Goal: Task Accomplishment & Management: Manage account settings

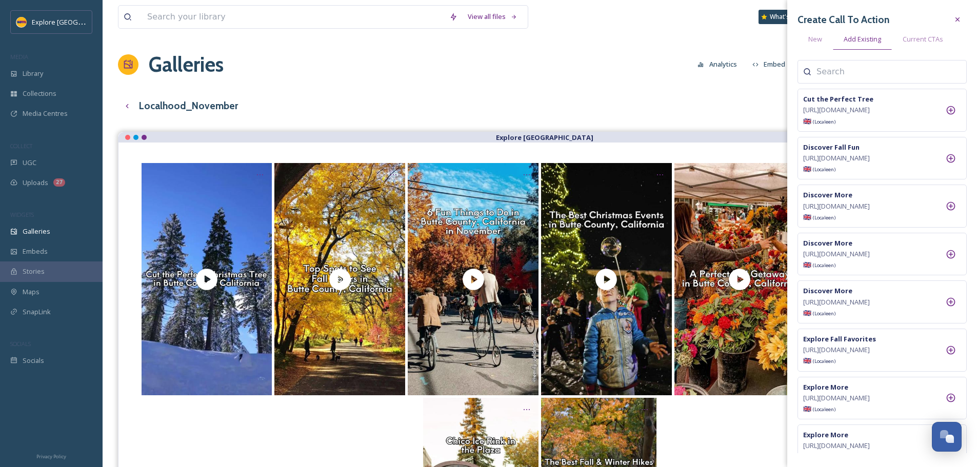
click at [549, 55] on div "Galleries Analytics Embed Customise Gallery Walls Edit files" at bounding box center [540, 64] width 844 height 31
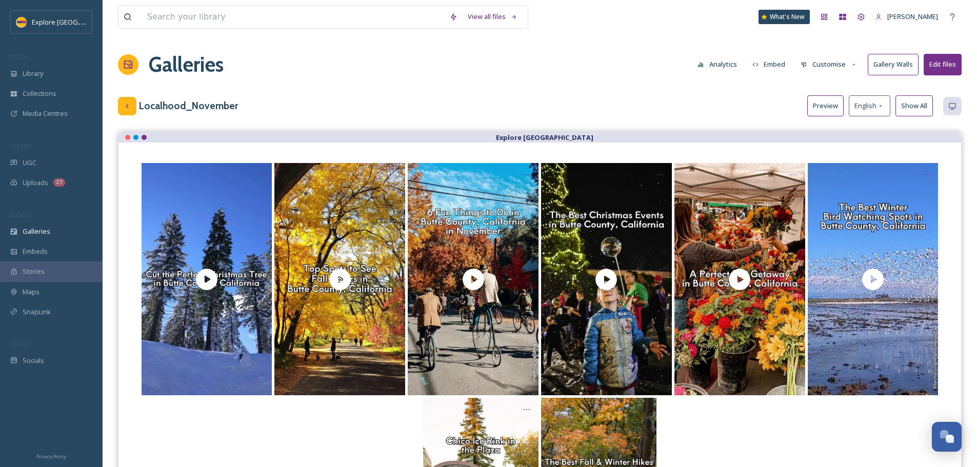
click at [134, 105] on div at bounding box center [127, 106] width 18 height 18
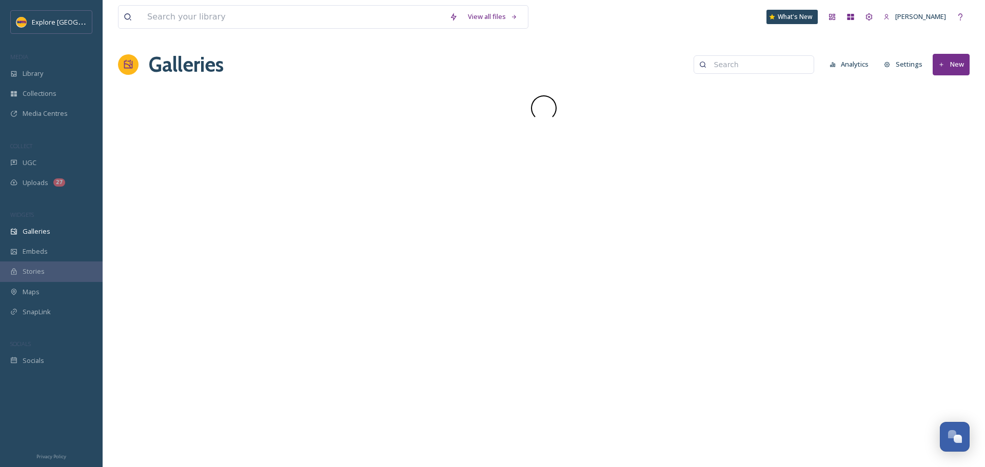
click at [947, 68] on button "New" at bounding box center [950, 64] width 37 height 21
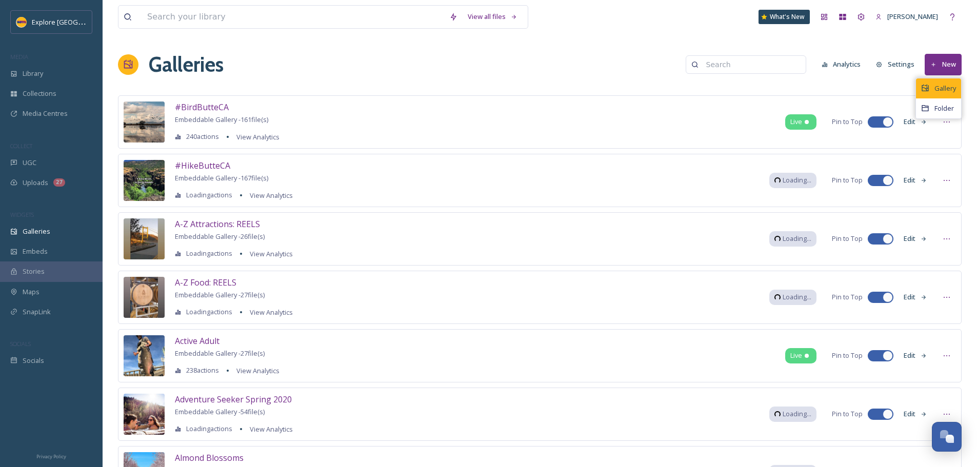
click at [949, 85] on span "Gallery" at bounding box center [945, 89] width 22 height 10
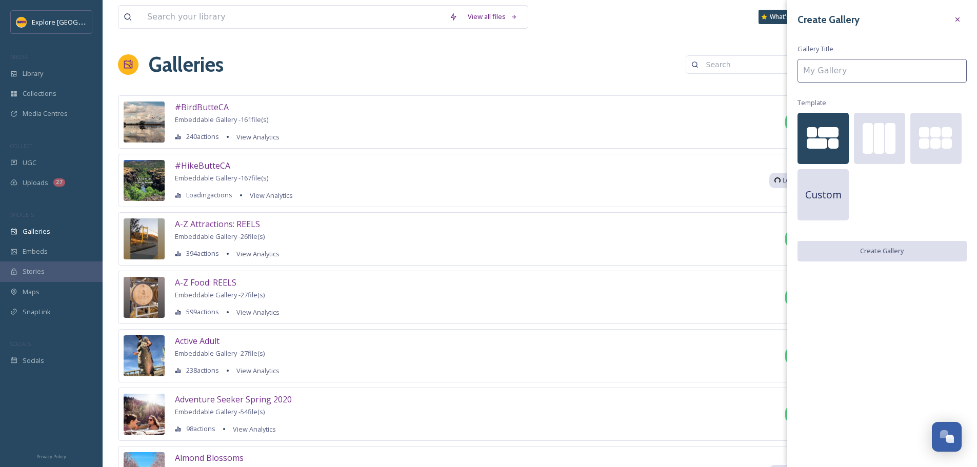
click at [858, 79] on input at bounding box center [881, 71] width 169 height 24
click at [880, 144] on div at bounding box center [879, 138] width 10 height 31
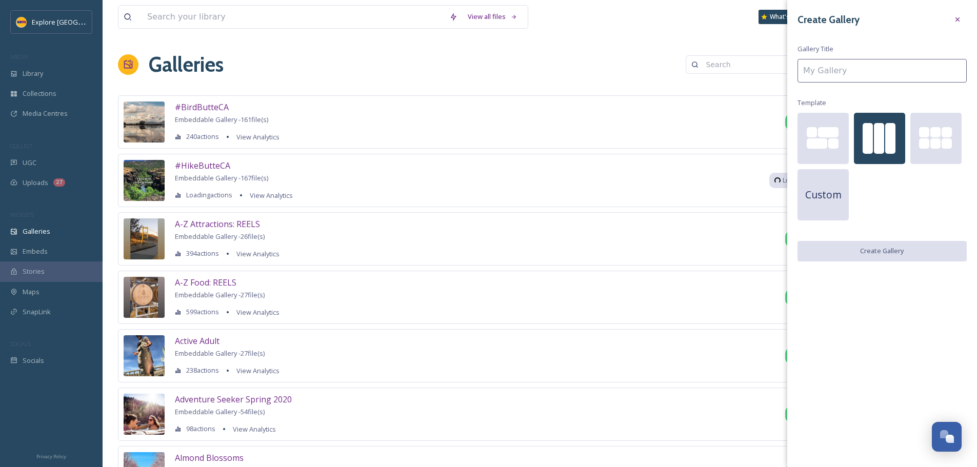
click at [856, 70] on input at bounding box center [881, 71] width 169 height 24
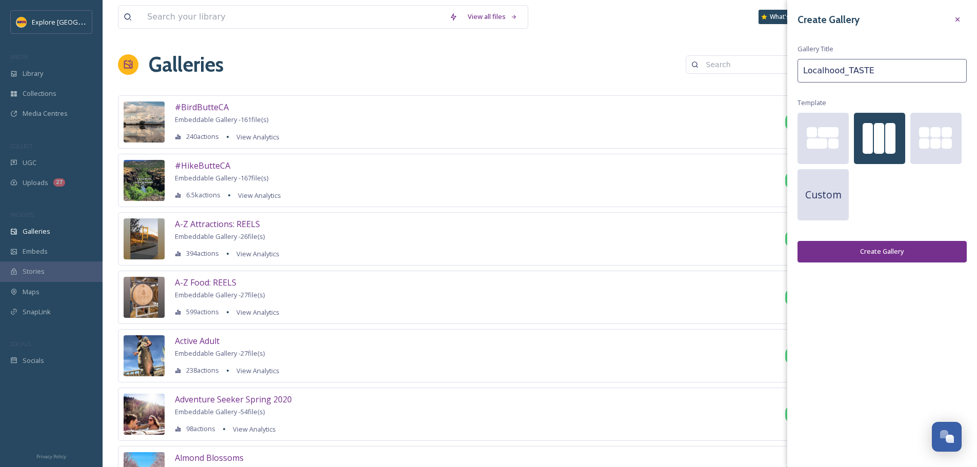
type input "Localhood_TASTE"
click at [891, 242] on button "Create Gallery" at bounding box center [881, 251] width 169 height 21
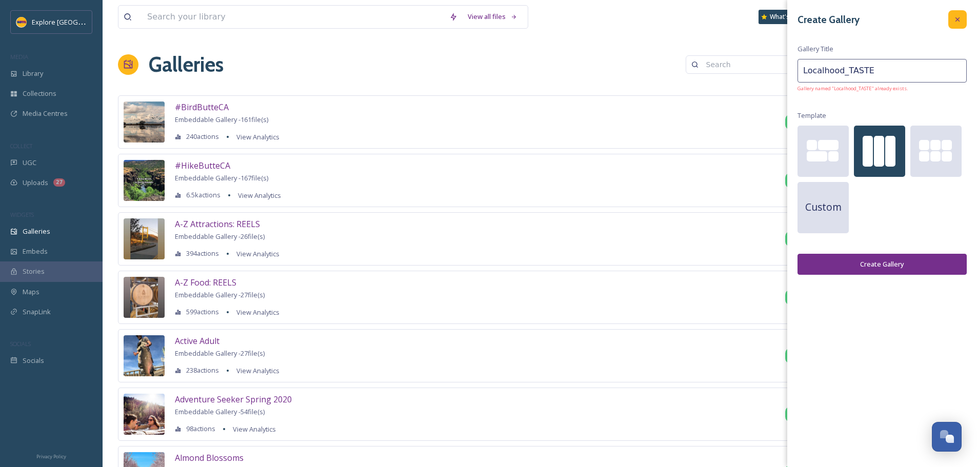
click at [958, 18] on icon at bounding box center [957, 19] width 4 height 4
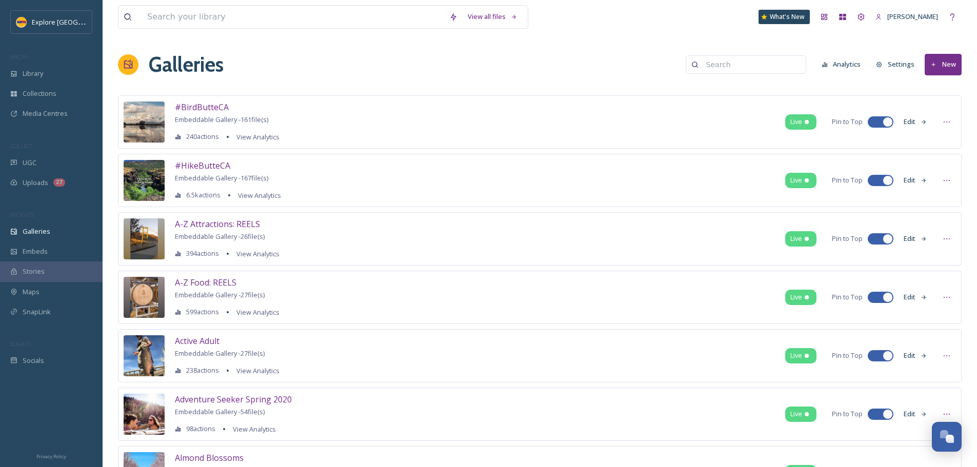
click at [761, 65] on input at bounding box center [750, 64] width 99 height 21
type input "taste"
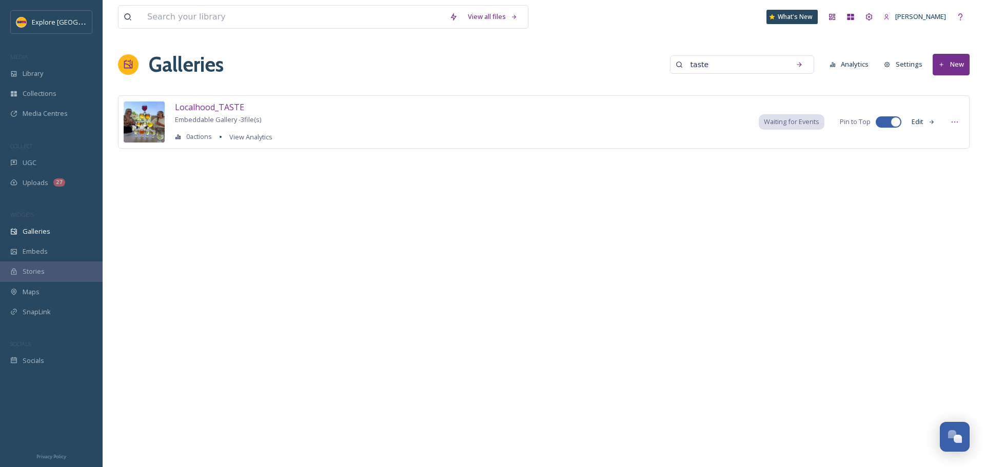
click at [924, 124] on button "Edit" at bounding box center [923, 122] width 34 height 20
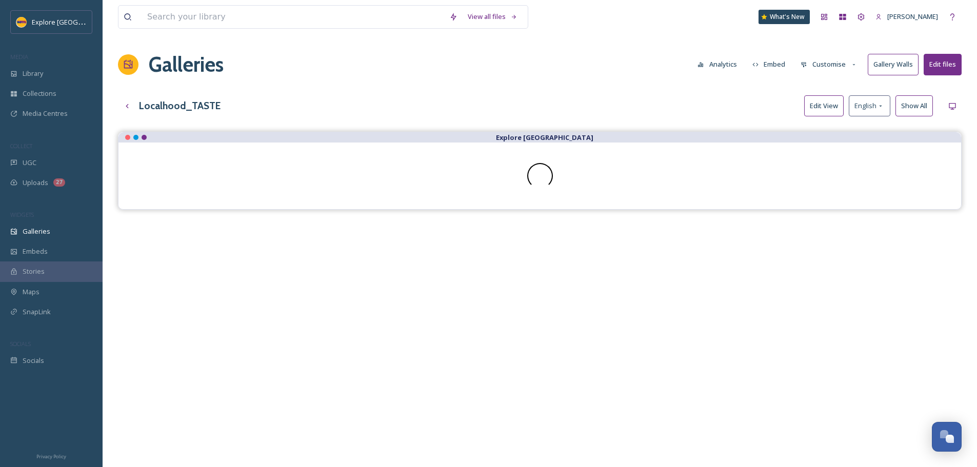
click at [829, 67] on button "Customise" at bounding box center [828, 64] width 67 height 20
click at [828, 95] on div "Layout" at bounding box center [831, 88] width 71 height 20
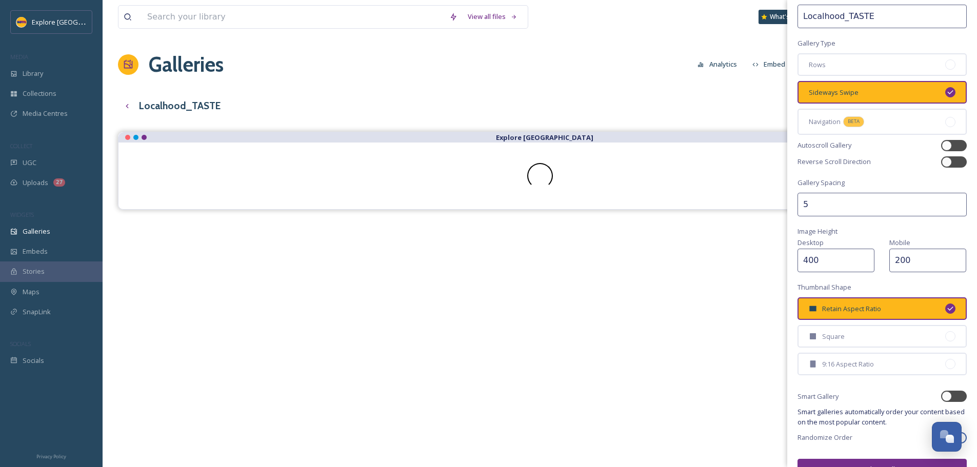
scroll to position [67, 0]
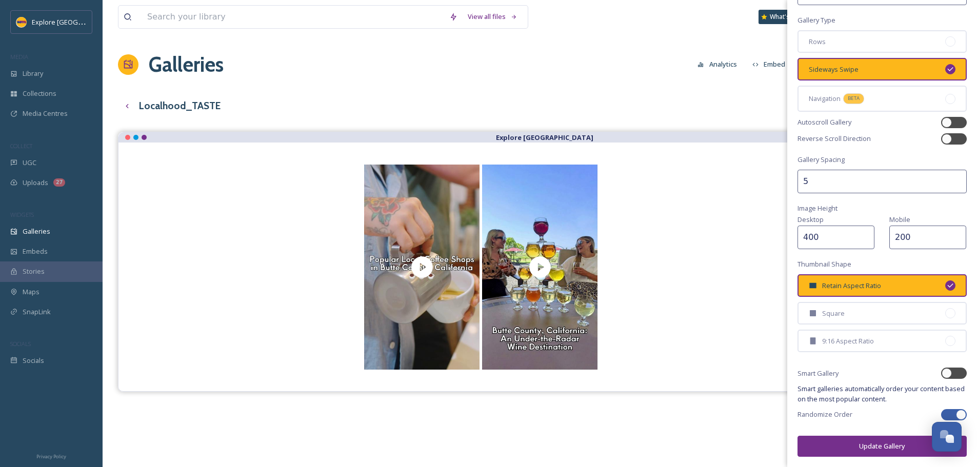
click at [847, 450] on button "Update Gallery" at bounding box center [881, 446] width 169 height 21
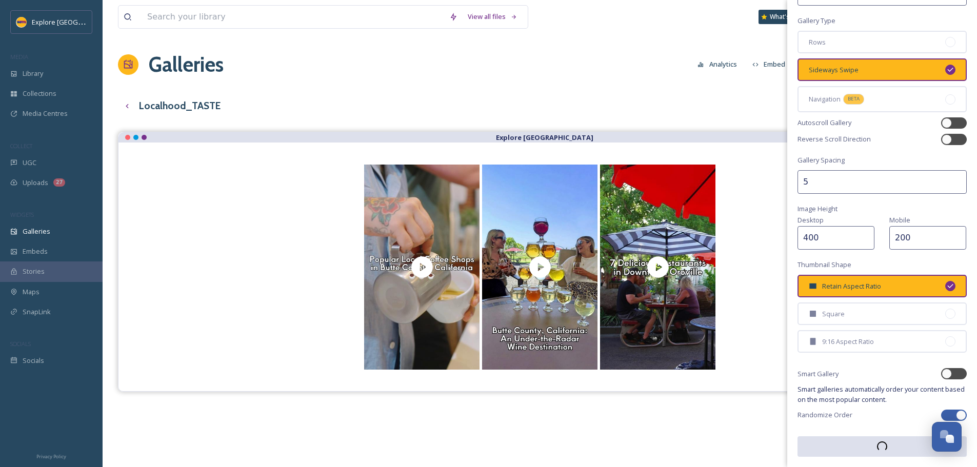
click at [749, 160] on div at bounding box center [539, 267] width 843 height 249
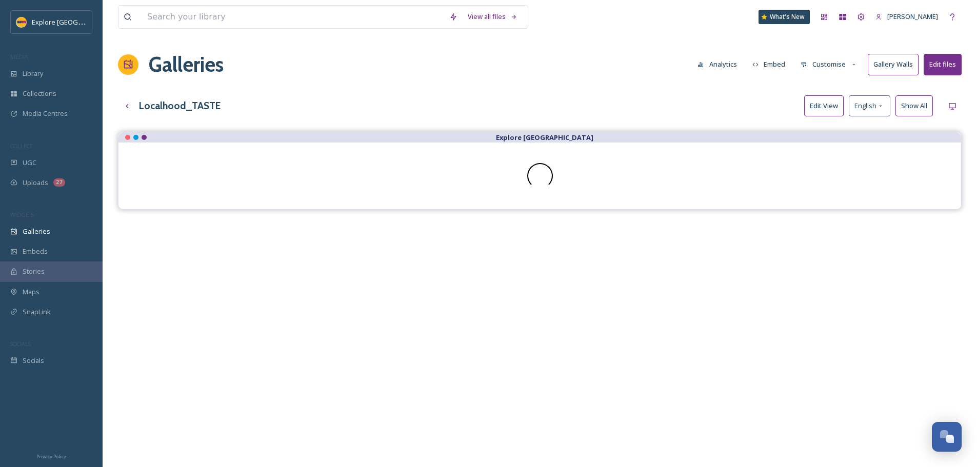
click at [825, 57] on button "Customise" at bounding box center [828, 64] width 67 height 20
click at [846, 122] on div "Buttons" at bounding box center [831, 128] width 71 height 20
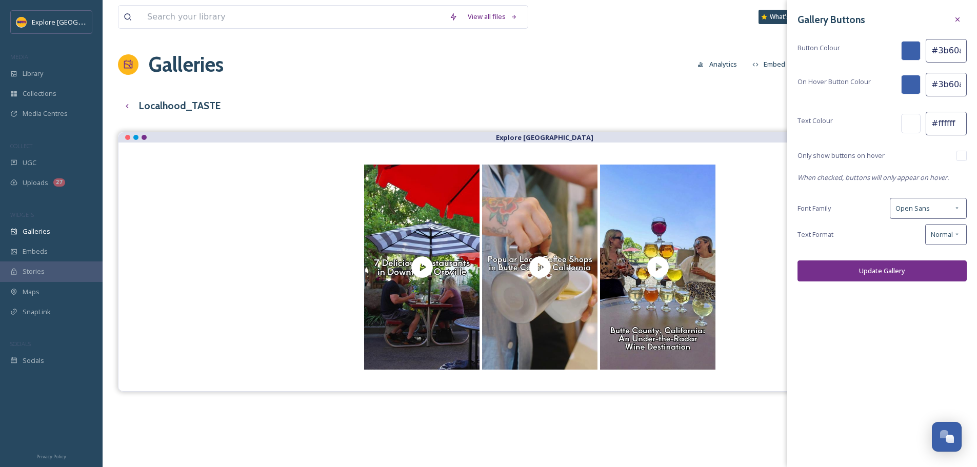
scroll to position [0, 2]
drag, startPoint x: 938, startPoint y: 85, endPoint x: 984, endPoint y: 98, distance: 47.4
click at [976, 98] on html "Explore Butte County MEDIA Library Collections Media Centres COLLECT UGC Upload…" at bounding box center [488, 307] width 977 height 614
paste input "fdb71a"
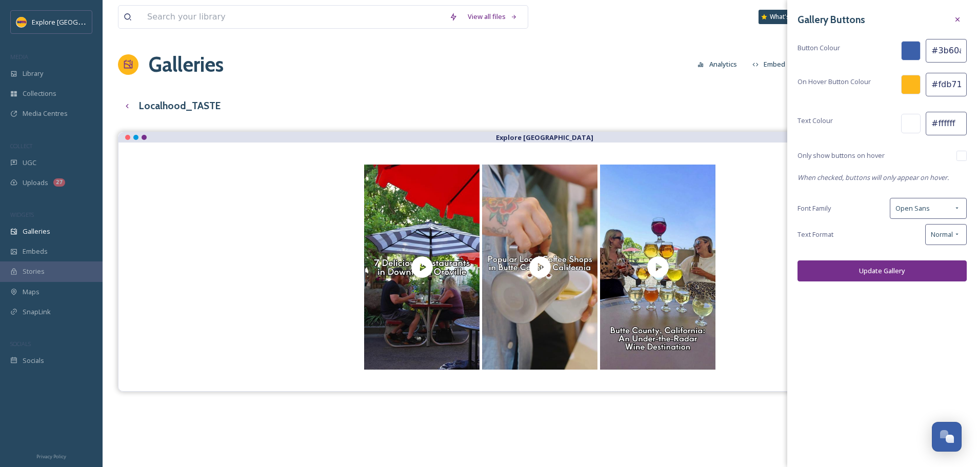
type input "#fdb71a"
click at [935, 49] on input "#3b60aa" at bounding box center [946, 51] width 41 height 24
paste input "752f8c"
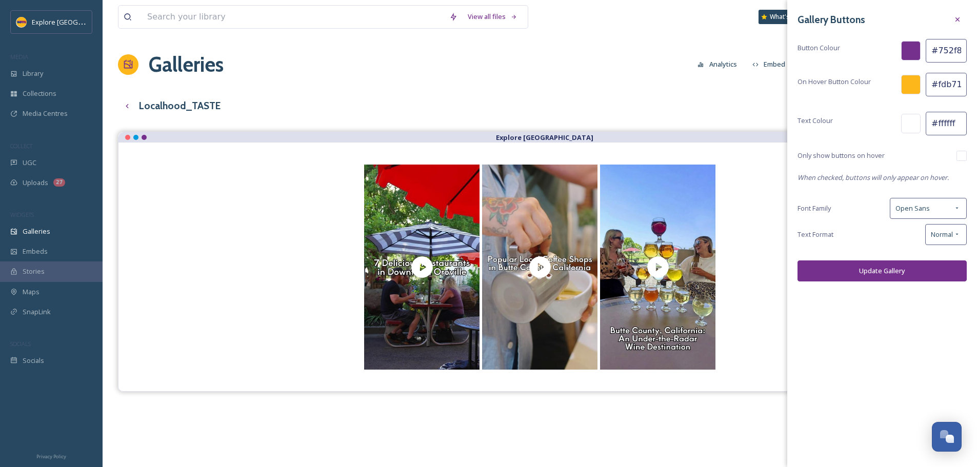
type input "#752f8c"
click at [958, 154] on input "checkbox" at bounding box center [961, 156] width 10 height 10
checkbox input "true"
click at [893, 264] on button "Update Gallery" at bounding box center [881, 271] width 169 height 21
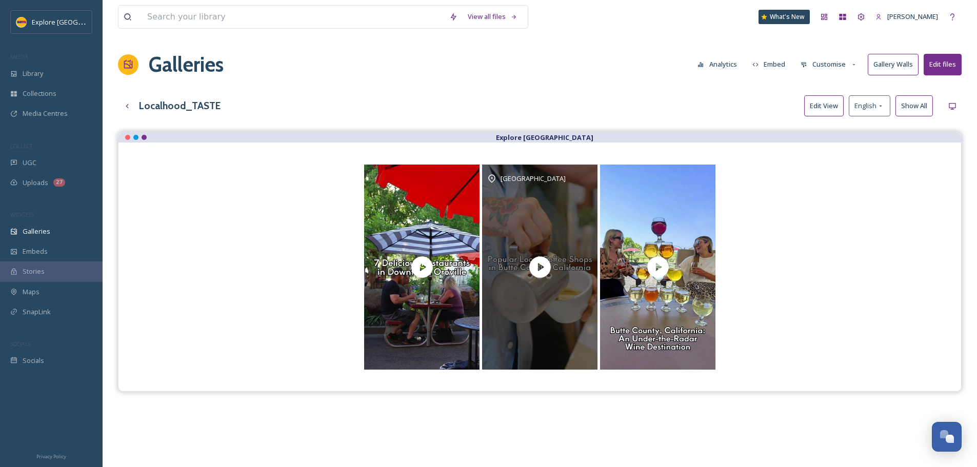
click at [586, 178] on div "[GEOGRAPHIC_DATA]" at bounding box center [539, 178] width 105 height 12
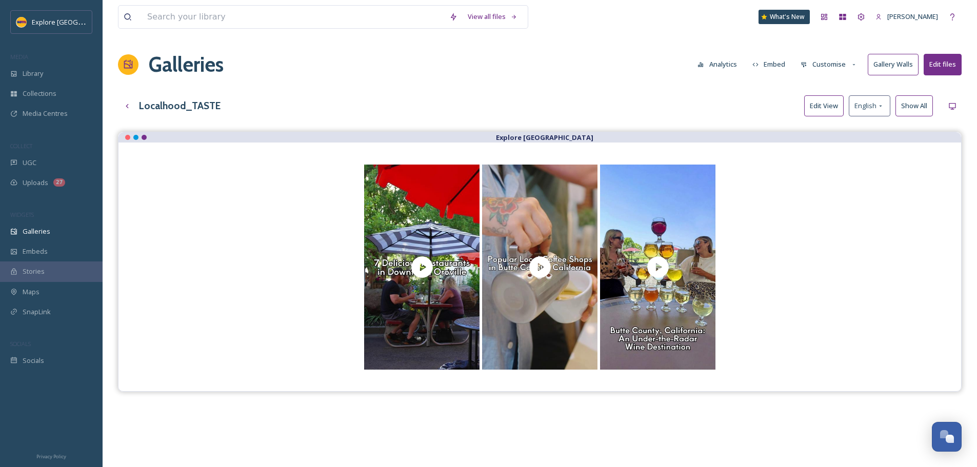
click at [826, 105] on button "Edit View" at bounding box center [823, 105] width 39 height 21
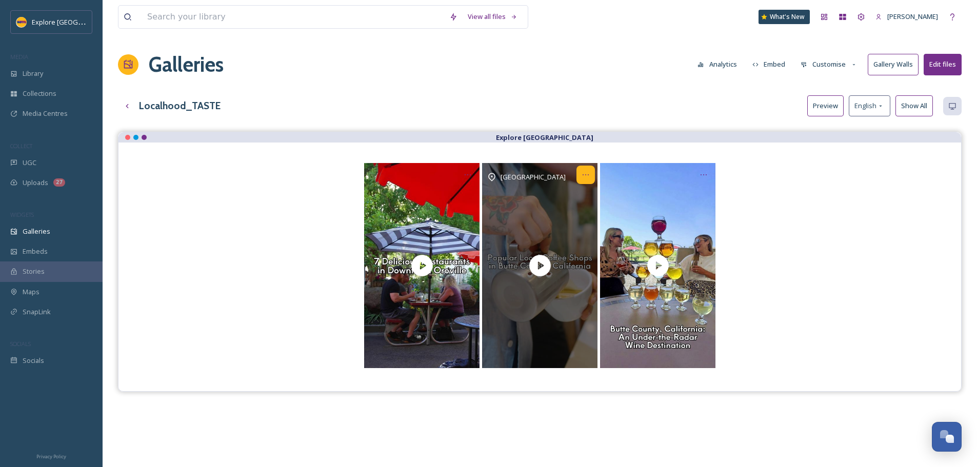
click at [582, 173] on icon at bounding box center [586, 175] width 8 height 8
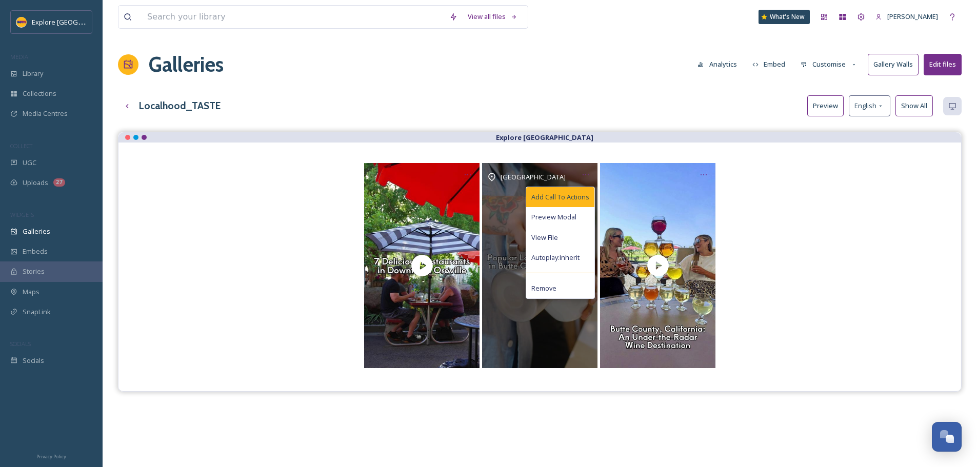
click at [575, 194] on span "Add Call To Actions" at bounding box center [560, 197] width 58 height 10
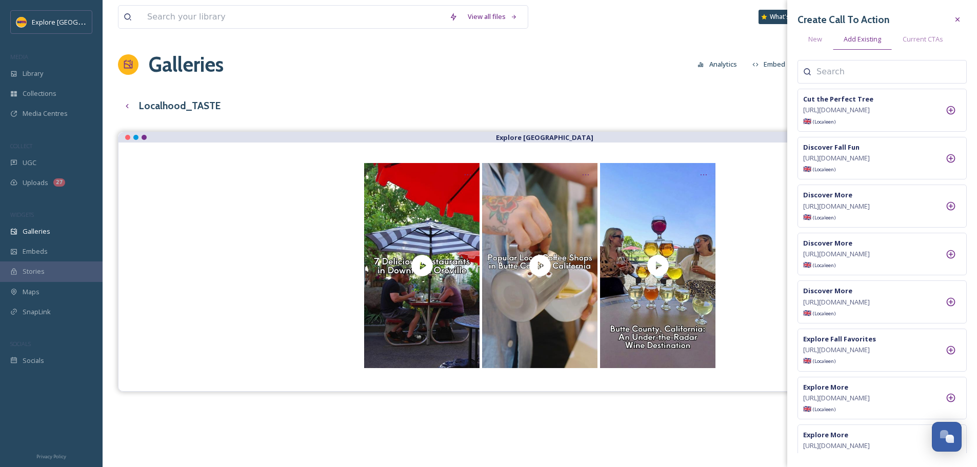
click at [852, 76] on input at bounding box center [867, 72] width 103 height 12
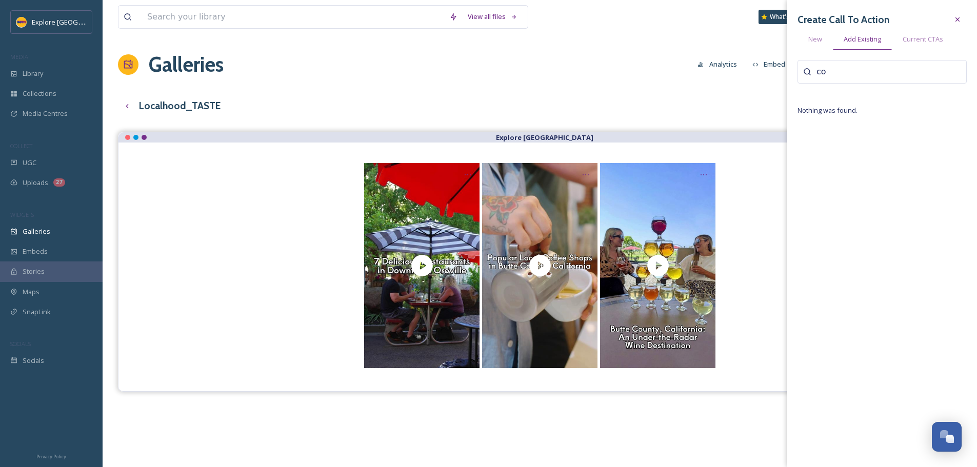
type input "c"
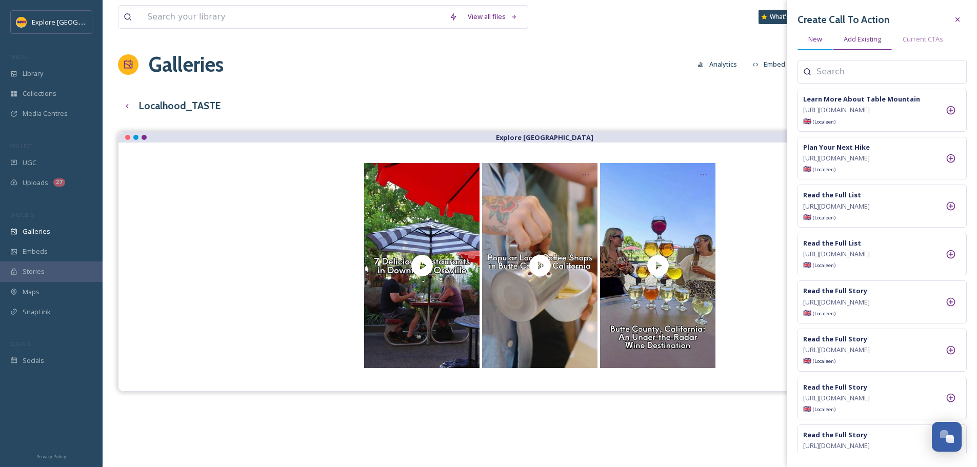
click at [812, 34] on div "New" at bounding box center [814, 39] width 35 height 21
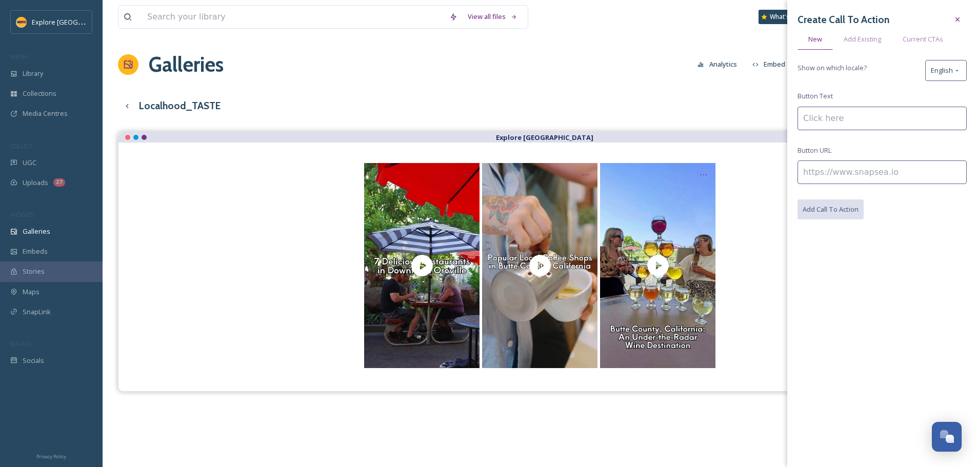
click at [859, 121] on input at bounding box center [881, 119] width 169 height 24
type input "Explore the Full List"
click at [897, 178] on input at bounding box center [881, 173] width 169 height 24
paste input "[URL][DOMAIN_NAME]"
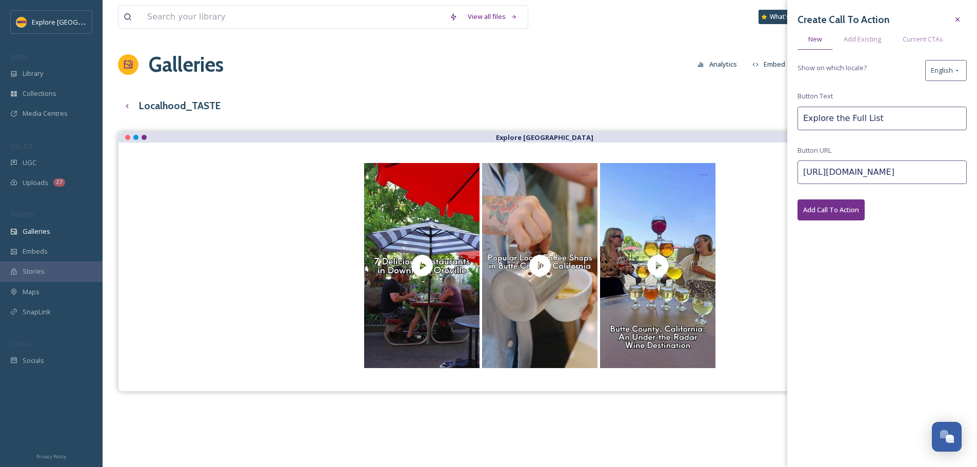
type input "[URL][DOMAIN_NAME]"
click at [833, 205] on button "Add Call To Action" at bounding box center [830, 209] width 67 height 21
drag, startPoint x: 811, startPoint y: 206, endPoint x: 820, endPoint y: 209, distance: 9.6
click at [811, 206] on button "Add Call To Action" at bounding box center [830, 209] width 67 height 21
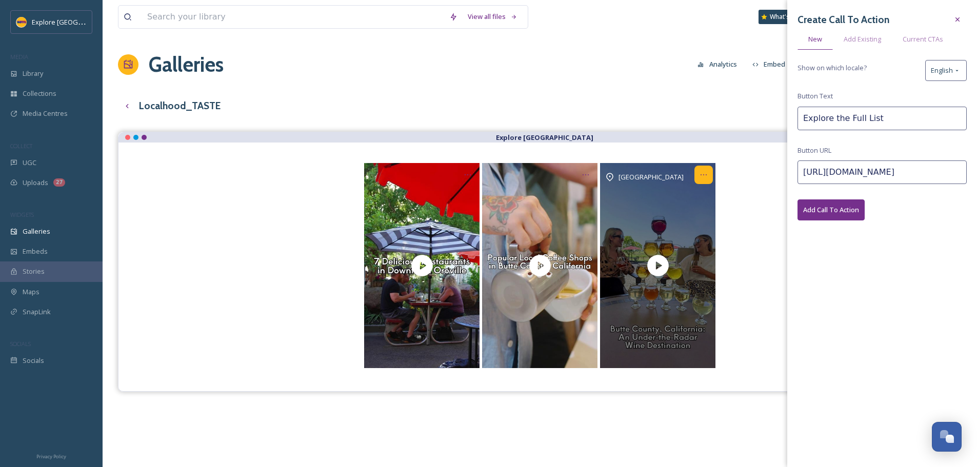
click at [704, 174] on icon "Opens media popup. Media description: With about 20 Northern California winerie…" at bounding box center [703, 175] width 8 height 8
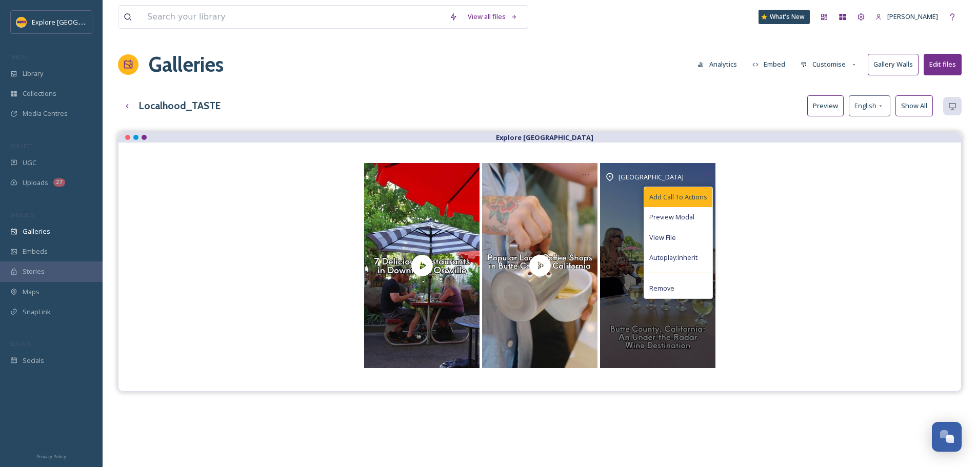
click at [697, 195] on span "Add Call To Actions" at bounding box center [678, 197] width 58 height 10
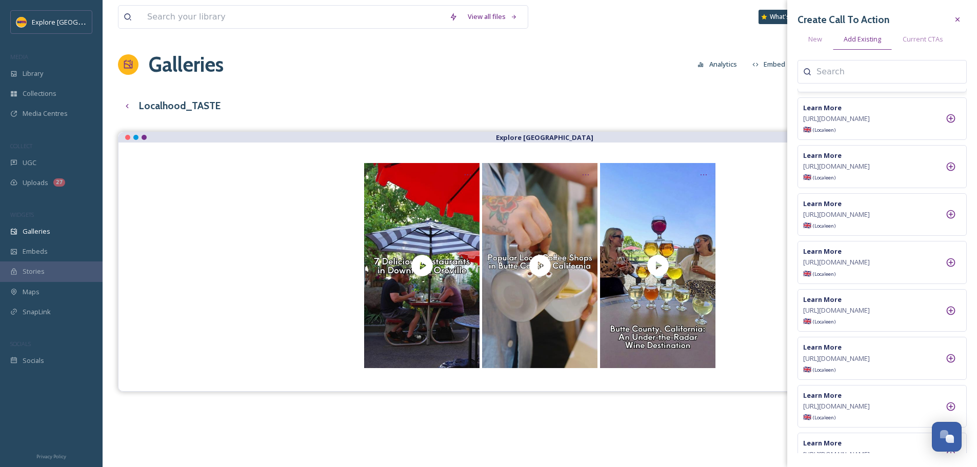
scroll to position [718, 0]
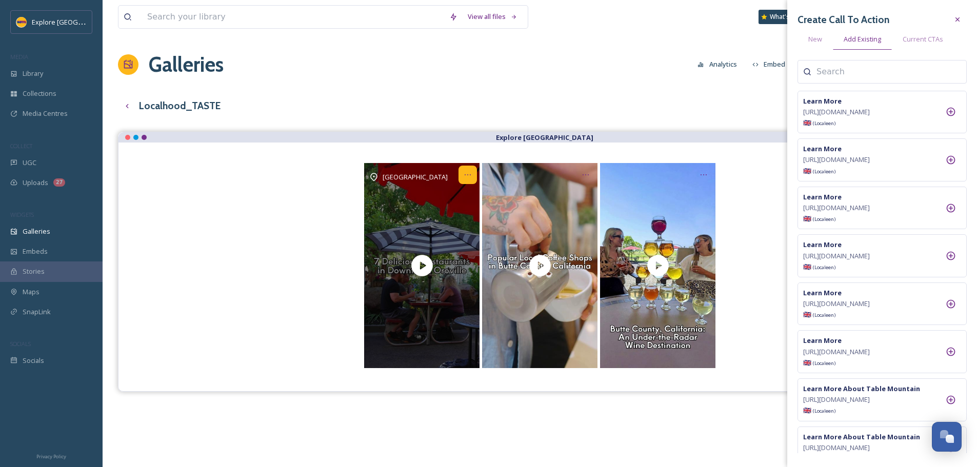
click at [466, 176] on icon "Opens media popup. Media description: A visit to Oroville isn’t complete withou…" at bounding box center [468, 175] width 8 height 8
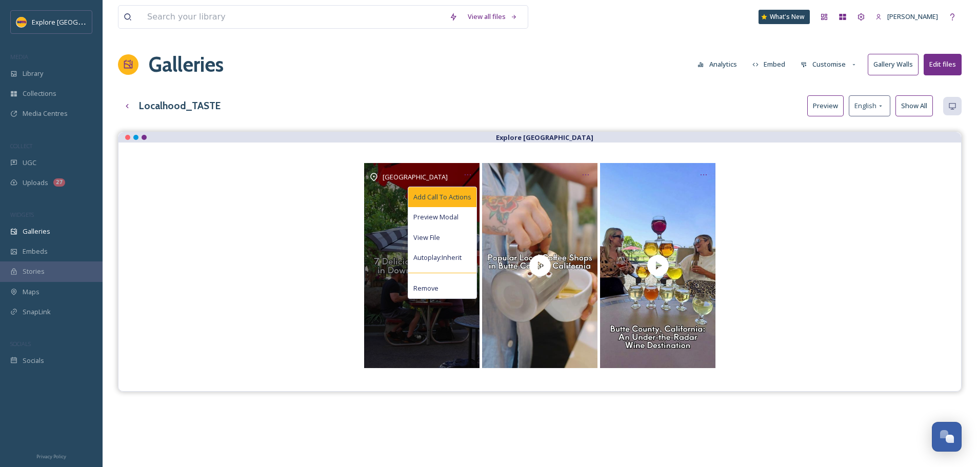
click at [464, 200] on span "Add Call To Actions" at bounding box center [442, 197] width 58 height 10
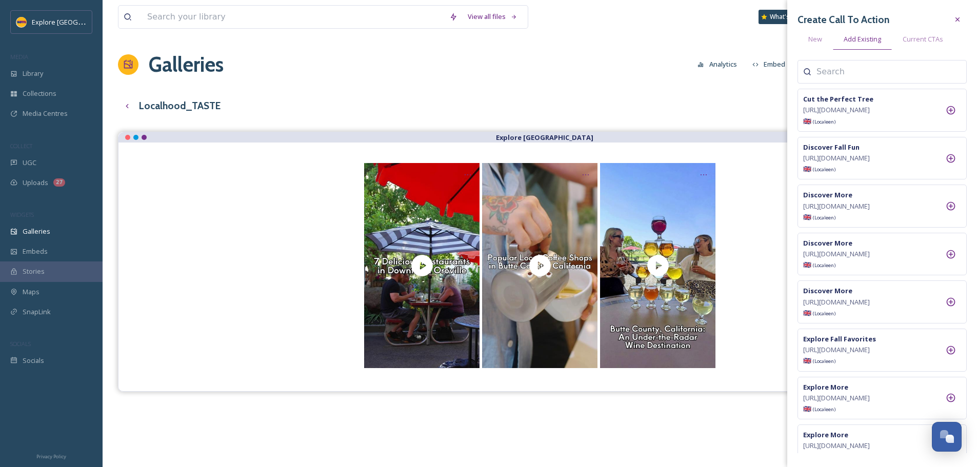
click at [853, 67] on input at bounding box center [867, 72] width 103 height 12
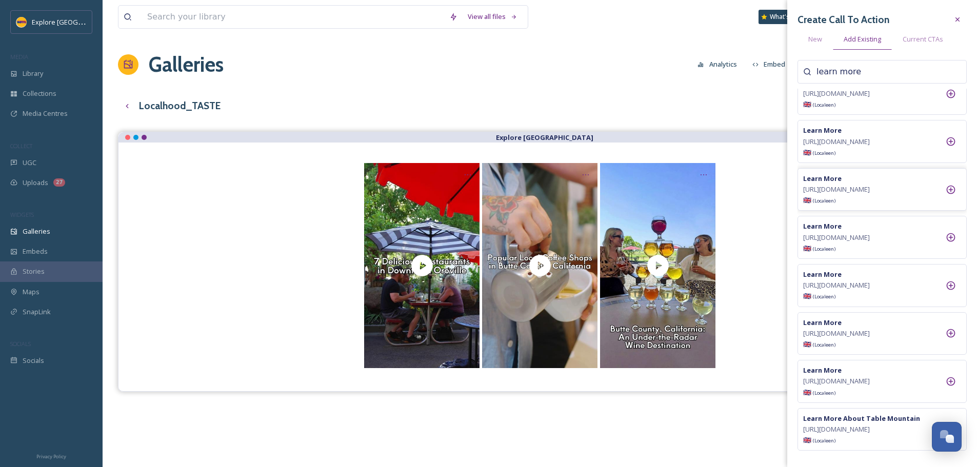
scroll to position [103, 0]
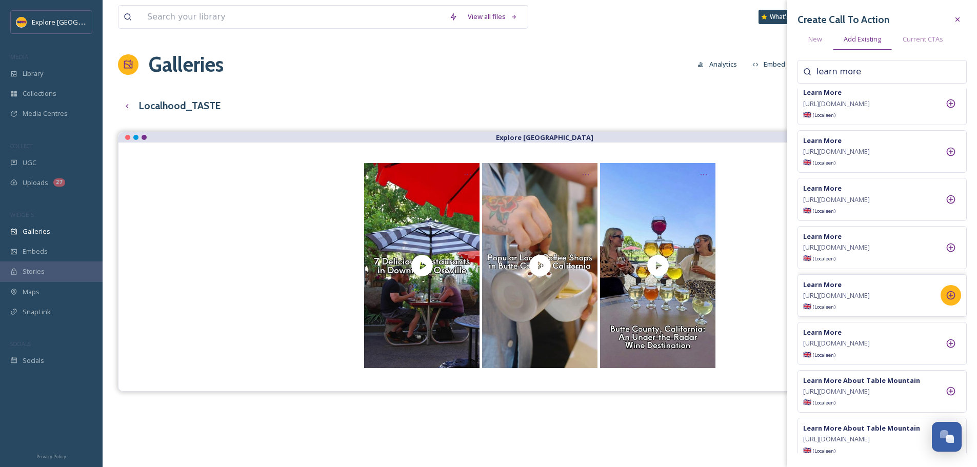
type input "learn more"
click at [952, 300] on icon at bounding box center [951, 295] width 10 height 10
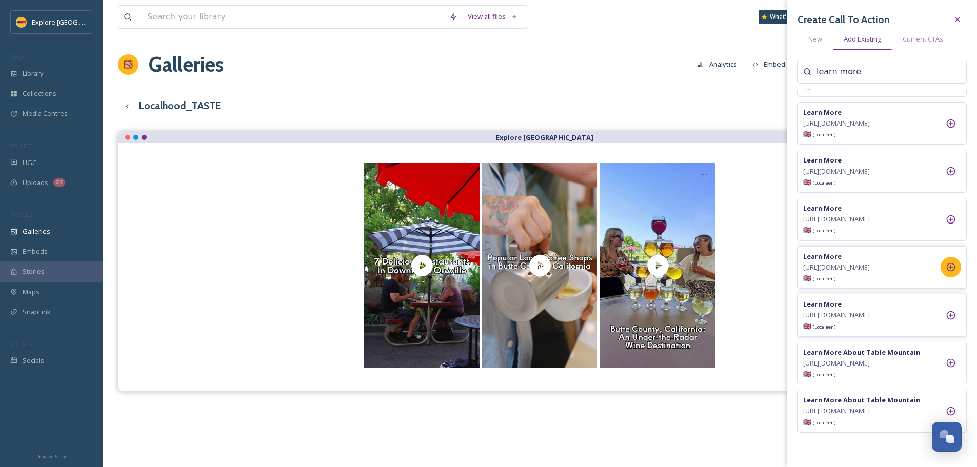
scroll to position [229, 0]
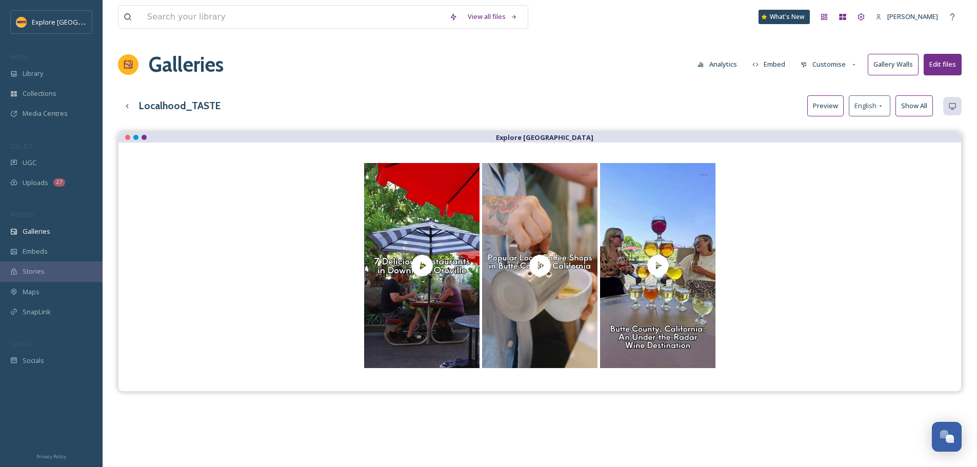
click at [729, 209] on div at bounding box center [540, 265] width 802 height 205
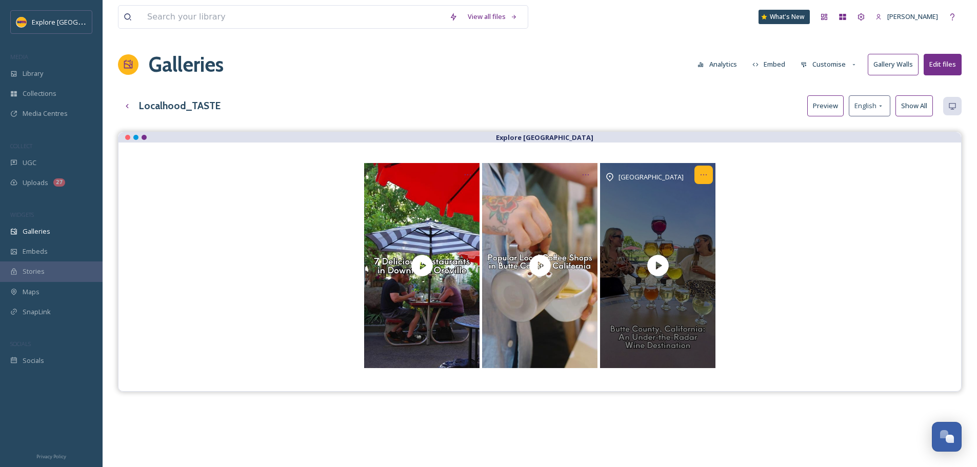
click at [699, 176] on icon "Opens media popup. Media description: With about 20 Northern California winerie…" at bounding box center [703, 175] width 8 height 8
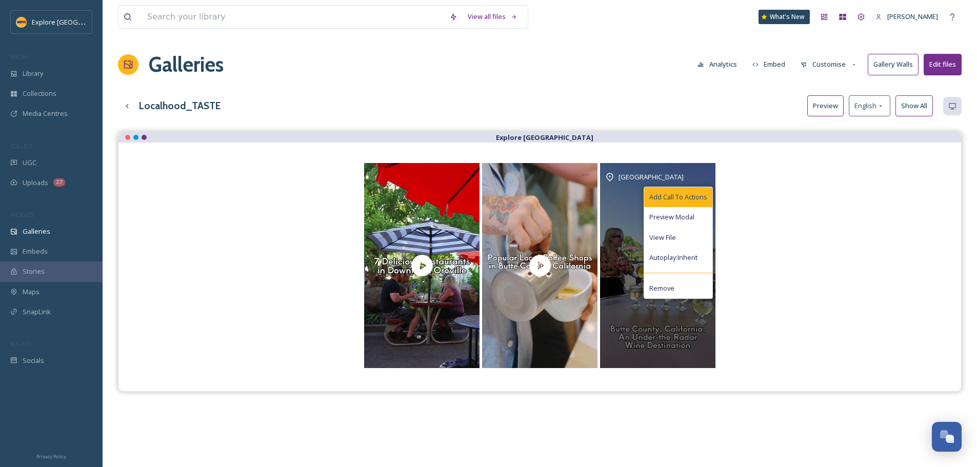
click at [693, 199] on span "Add Call To Actions" at bounding box center [678, 197] width 58 height 10
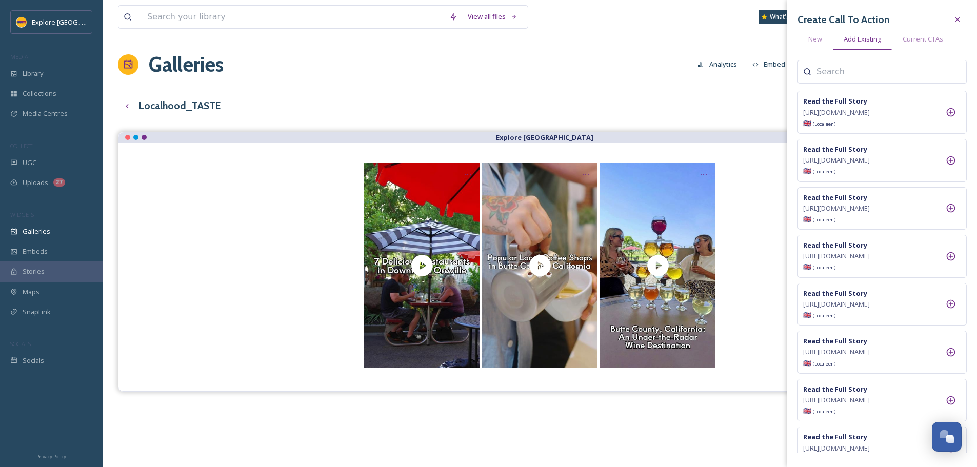
scroll to position [1333, 0]
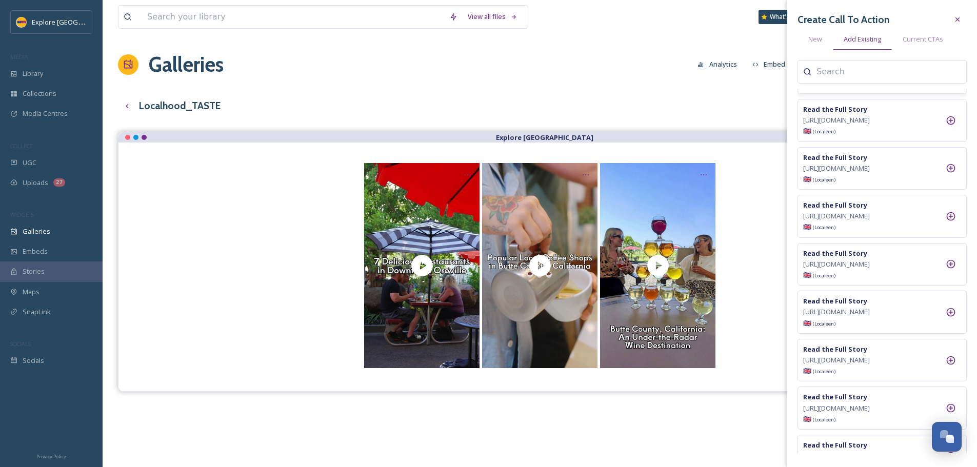
click at [952, 77] on icon at bounding box center [951, 72] width 9 height 9
click at [589, 59] on div "Galleries Analytics Embed Customise Gallery Walls Edit files" at bounding box center [540, 64] width 844 height 31
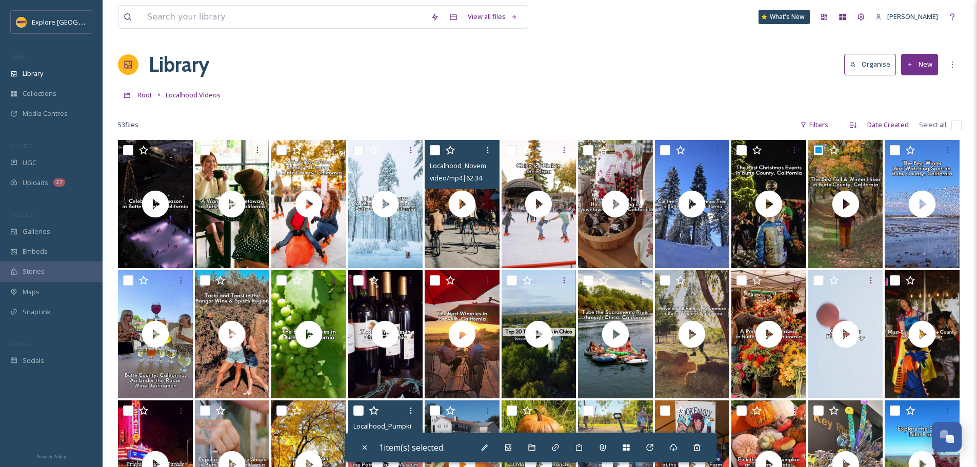
click at [920, 75] on button "New" at bounding box center [919, 64] width 37 height 21
click at [919, 81] on div "File Upload" at bounding box center [908, 88] width 58 height 20
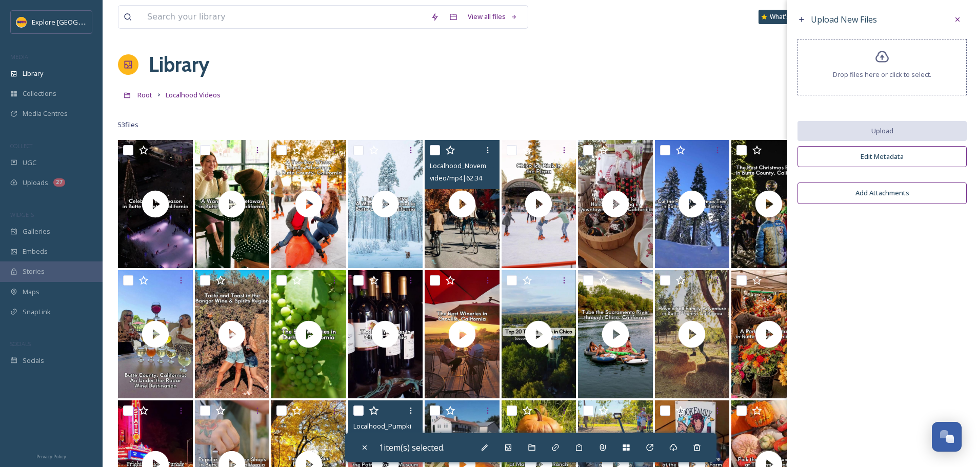
click at [913, 81] on div "Drop files here or click to select." at bounding box center [881, 67] width 169 height 56
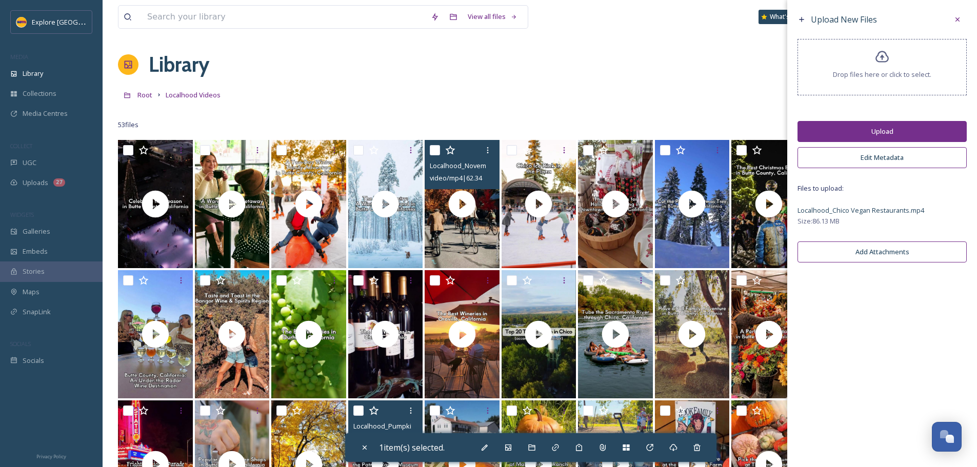
click at [871, 132] on button "Upload" at bounding box center [881, 131] width 169 height 21
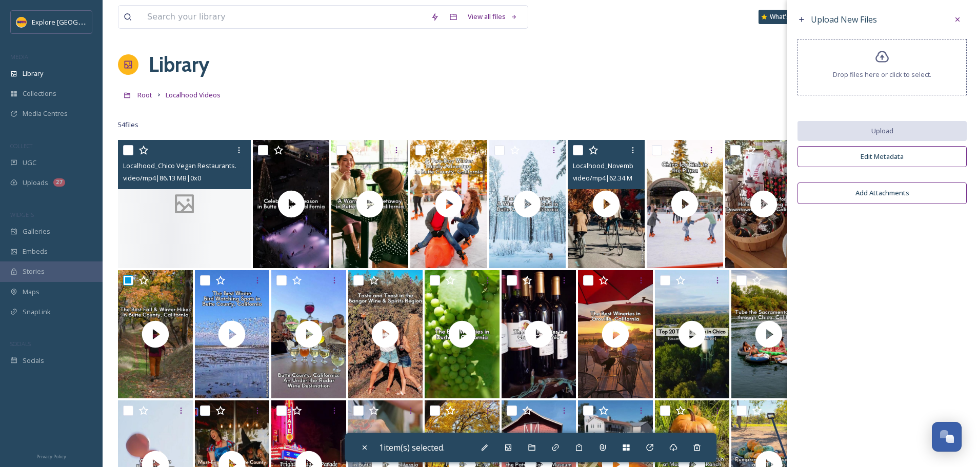
click at [173, 205] on icon at bounding box center [184, 204] width 27 height 26
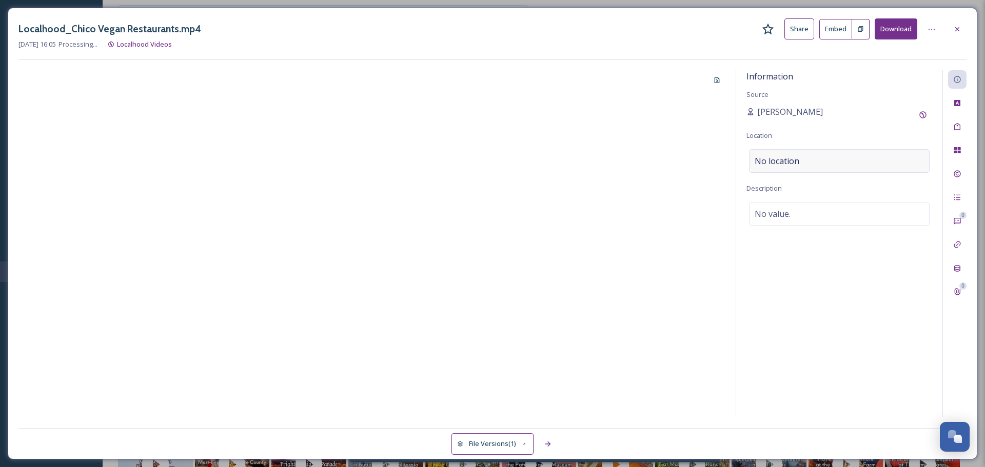
click at [772, 163] on span "No location" at bounding box center [776, 161] width 45 height 12
click at [772, 163] on input at bounding box center [838, 161] width 179 height 23
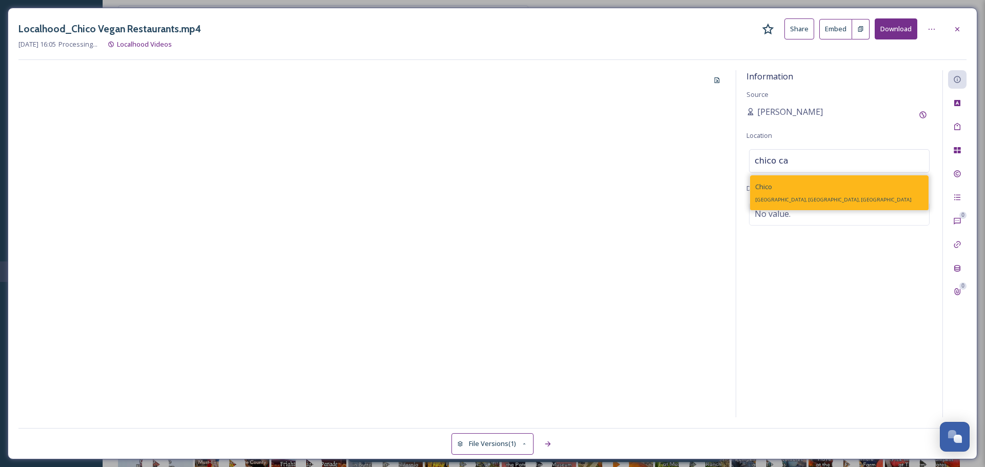
type input "chico ca"
click at [809, 186] on div "Chico Chico, CA, USA" at bounding box center [839, 192] width 178 height 35
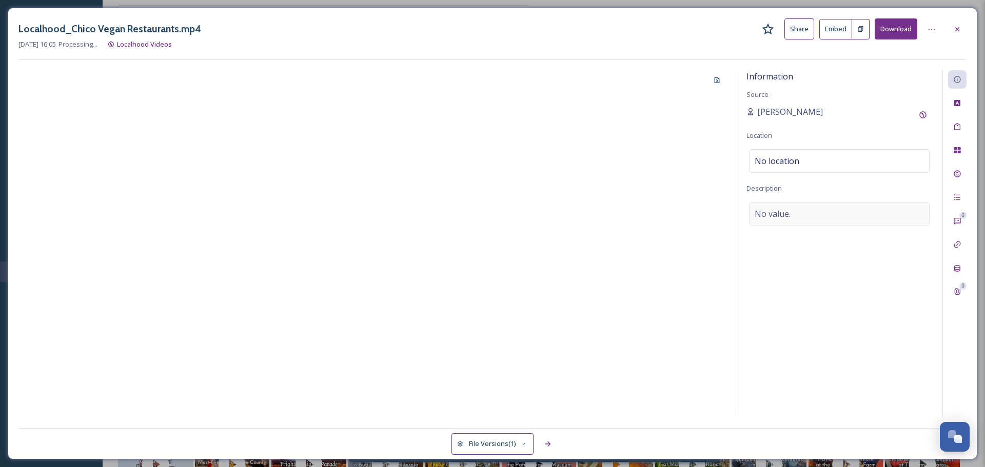
click at [779, 208] on span "No value." at bounding box center [772, 214] width 36 height 12
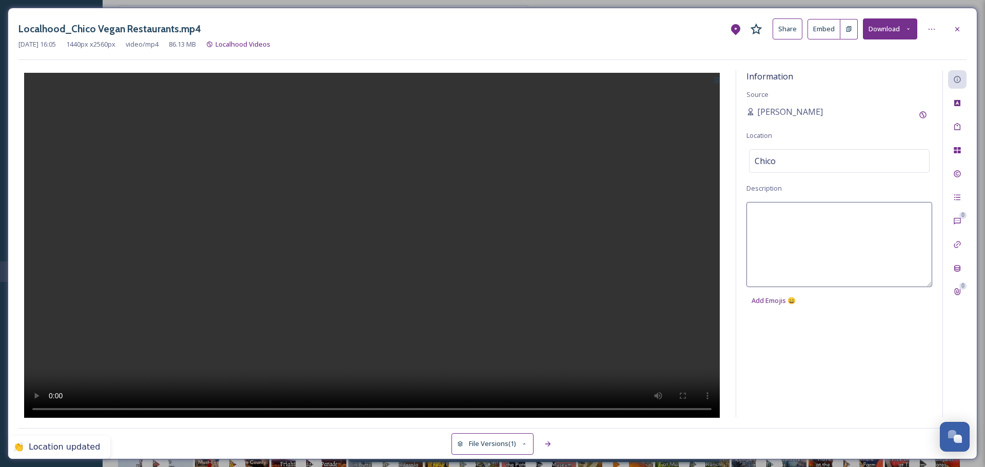
click at [779, 219] on textarea at bounding box center [839, 244] width 186 height 85
paste textarea "For those meatless eaters looking for adventure, fun, and a great dining experi…"
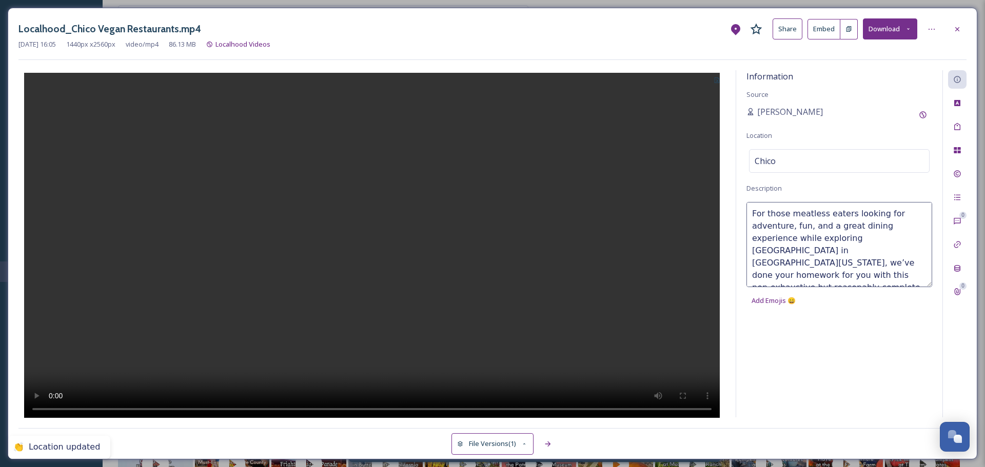
scroll to position [92, 0]
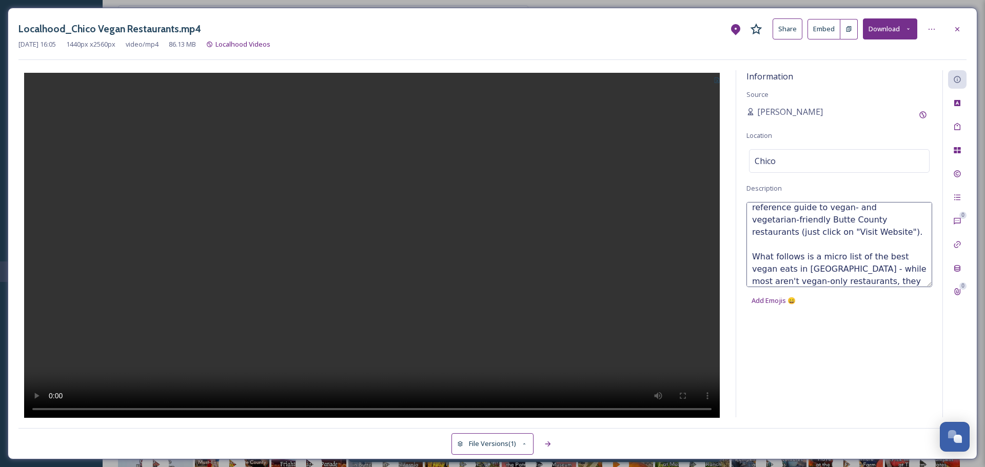
drag, startPoint x: 863, startPoint y: 215, endPoint x: 818, endPoint y: 215, distance: 45.1
click at [818, 215] on textarea "For those meatless eaters looking for adventure, fun, and a great dining experi…" at bounding box center [839, 244] width 186 height 85
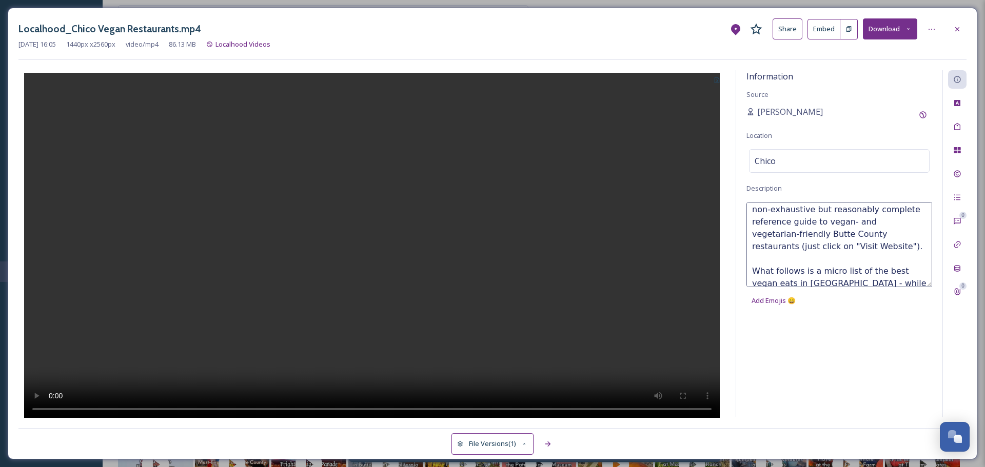
scroll to position [98, 0]
click at [868, 208] on textarea "For those meatless eaters looking for adventure, fun, and a great dining experi…" at bounding box center [839, 244] width 186 height 85
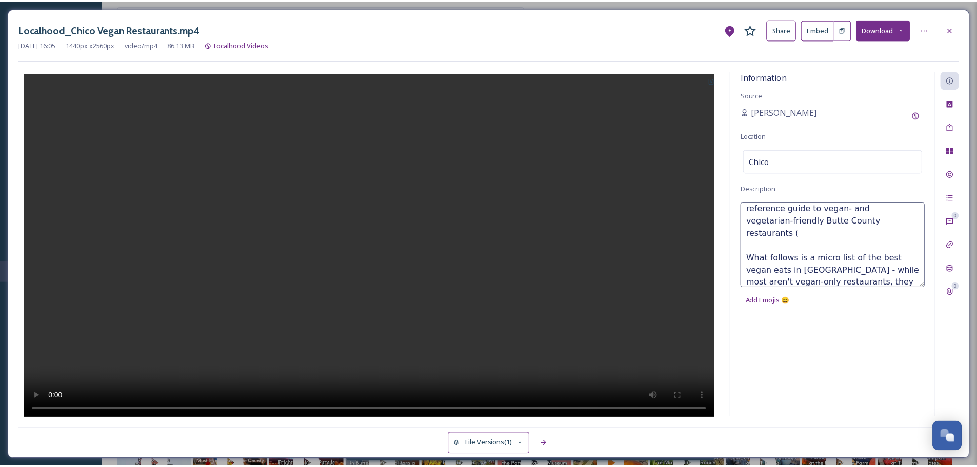
scroll to position [79, 0]
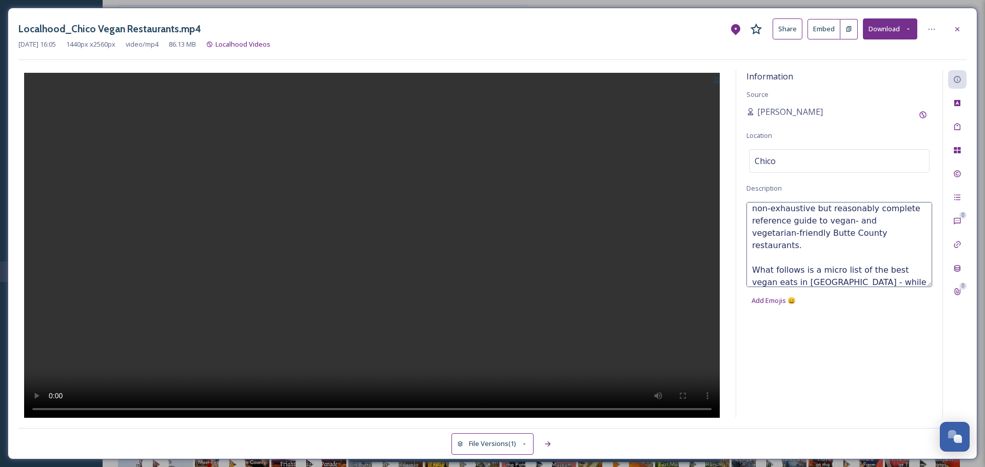
type textarea "For those meatless eaters looking for adventure, fun, and a great dining experi…"
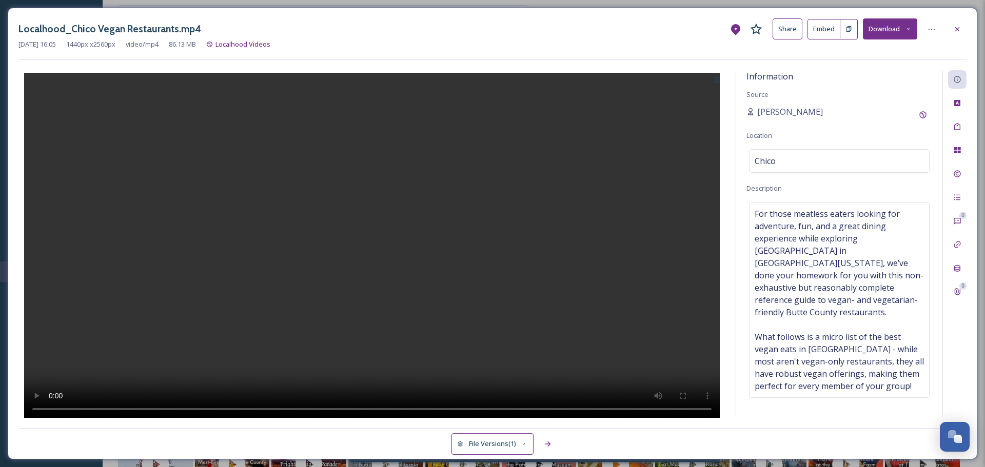
click at [899, 84] on div "Information Source Ashley Baer Location Chico Description For those meatless ea…" at bounding box center [839, 243] width 206 height 347
click at [953, 35] on div at bounding box center [957, 29] width 18 height 18
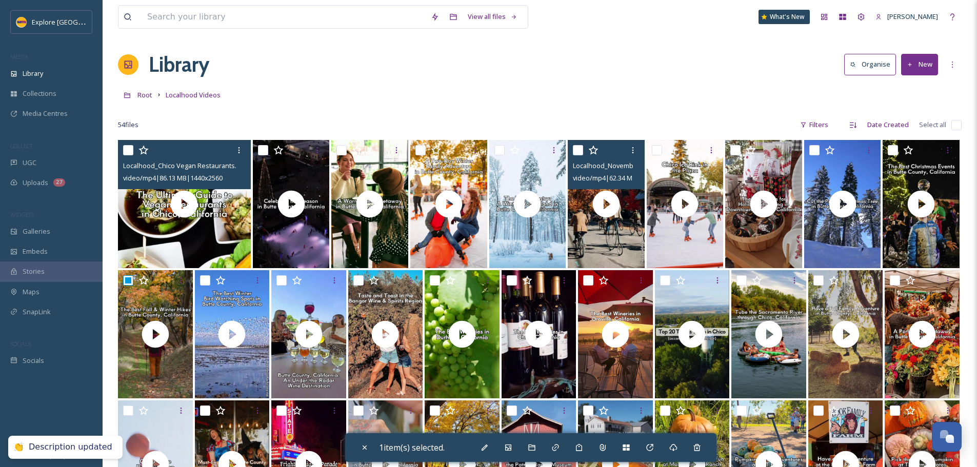
click at [916, 61] on button "New" at bounding box center [919, 64] width 37 height 21
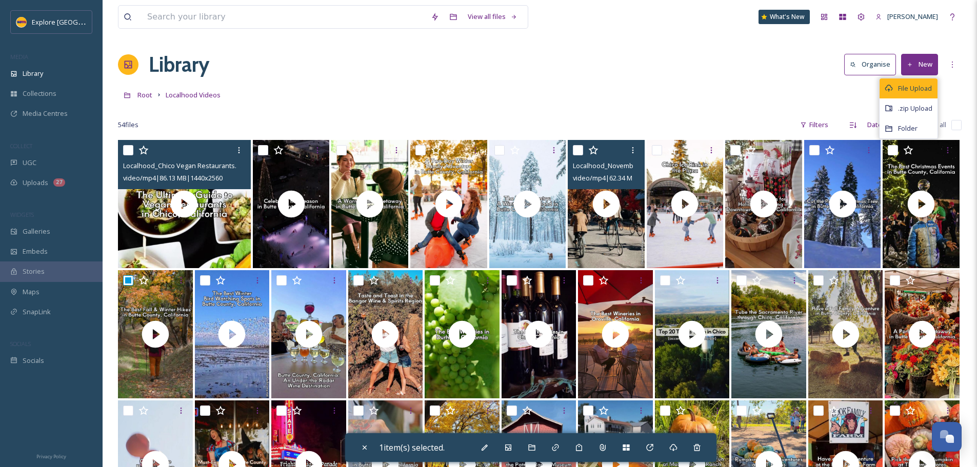
click at [908, 95] on div "File Upload" at bounding box center [908, 88] width 58 height 20
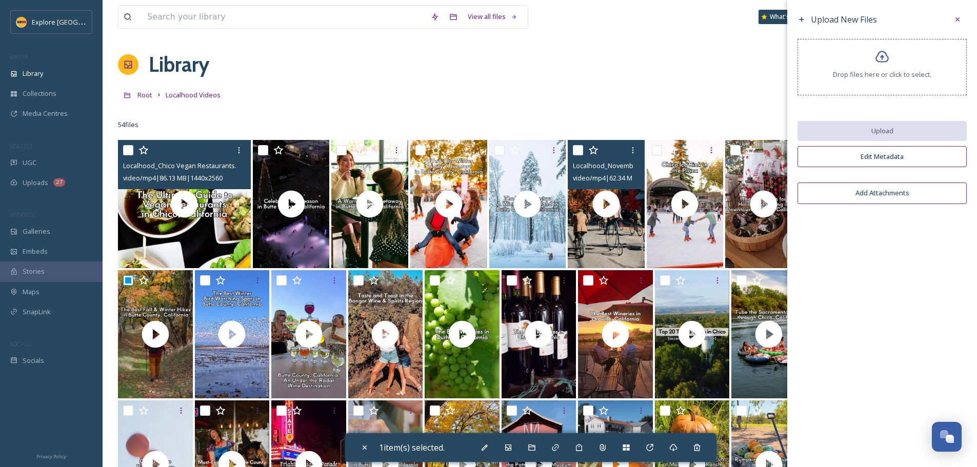
click at [880, 81] on div "Drop files here or click to select." at bounding box center [881, 67] width 169 height 56
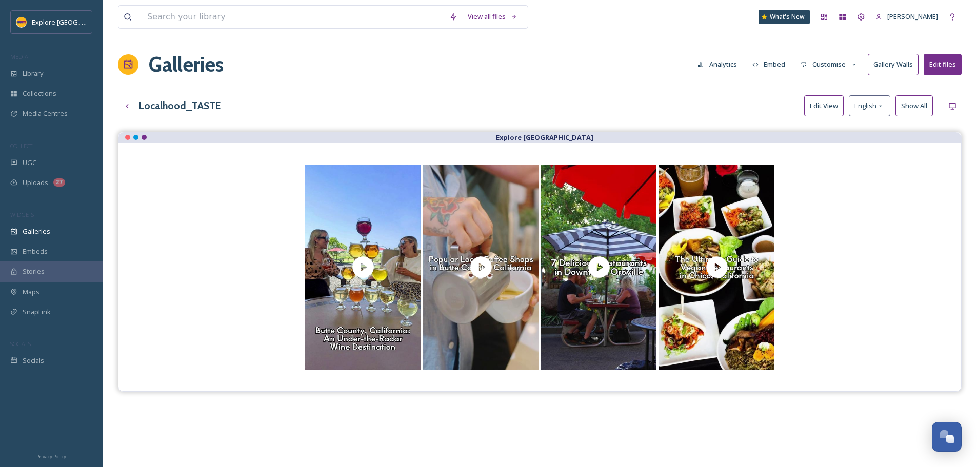
click at [827, 105] on button "Edit View" at bounding box center [823, 105] width 39 height 21
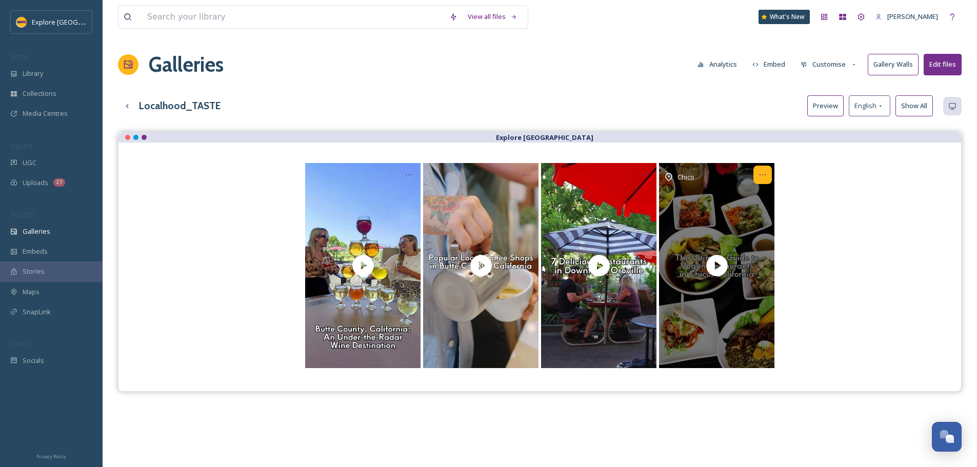
click at [763, 179] on div "Opens media popup. Media description: For those meatless eaters looking for adv…" at bounding box center [762, 175] width 18 height 18
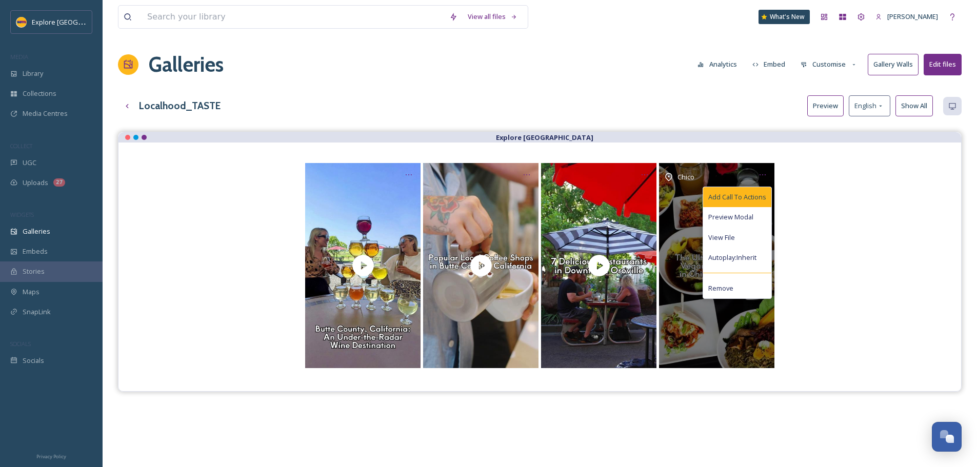
click at [755, 198] on span "Add Call To Actions" at bounding box center [737, 197] width 58 height 10
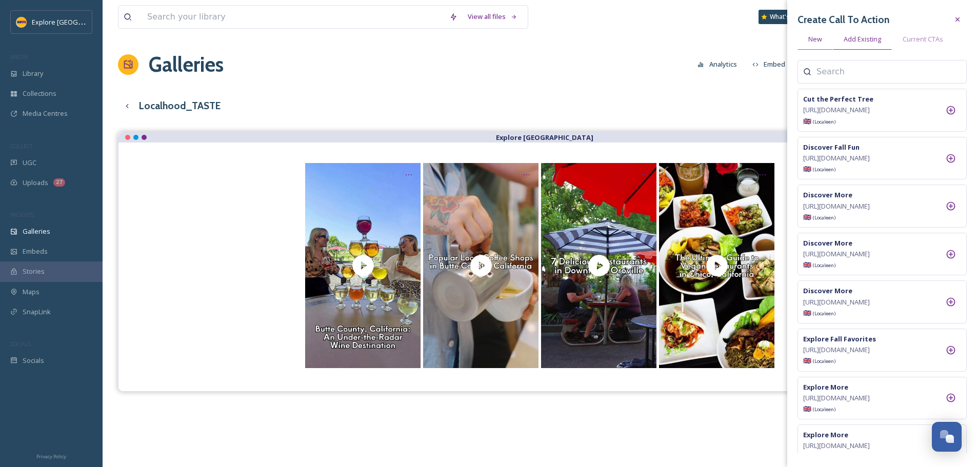
click at [817, 32] on div "New" at bounding box center [814, 39] width 35 height 21
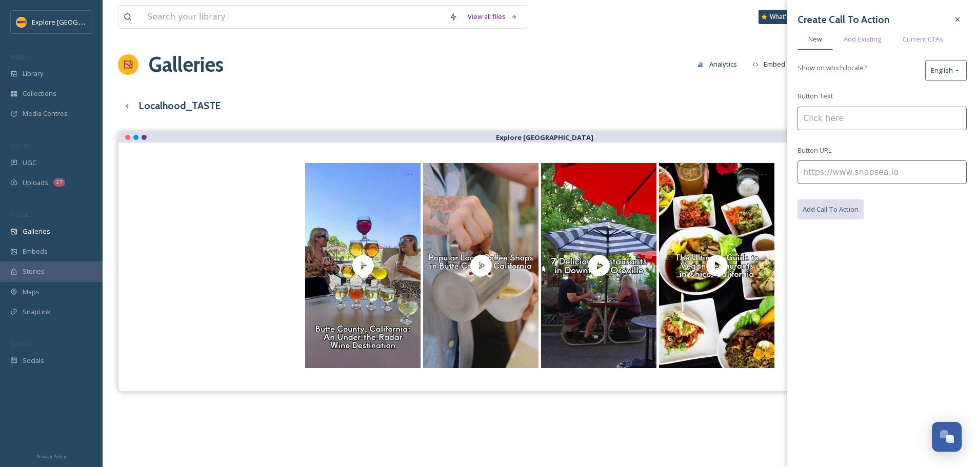
click at [827, 128] on input at bounding box center [881, 119] width 169 height 24
type input "Explore Vegan Eats"
click at [856, 172] on input at bounding box center [881, 173] width 169 height 24
paste input "[URL][DOMAIN_NAME]"
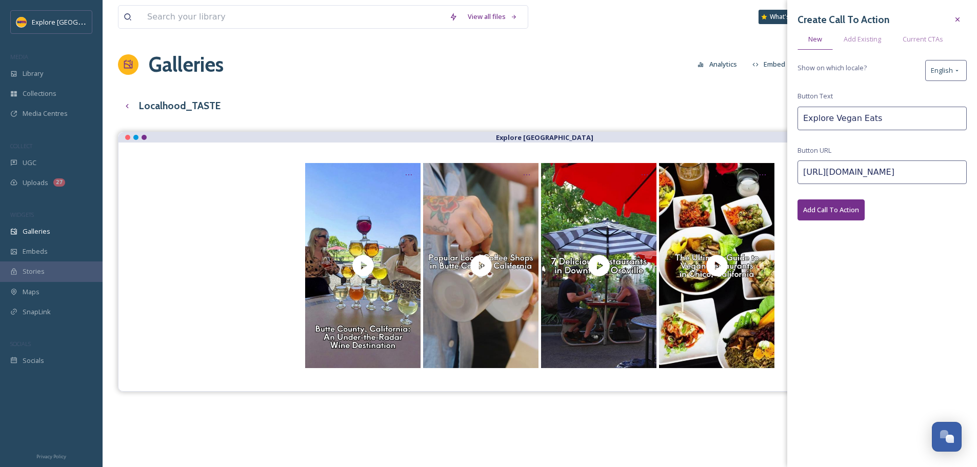
type input "[URL][DOMAIN_NAME]"
click at [839, 212] on button "Add Call To Action" at bounding box center [830, 209] width 67 height 21
drag, startPoint x: 630, startPoint y: 88, endPoint x: 651, endPoint y: 93, distance: 21.6
click at [630, 88] on div "View all files What's New [PERSON_NAME] Galleries Analytics Embed Customise Gal…" at bounding box center [540, 307] width 874 height 614
